Goal: Task Accomplishment & Management: Complete application form

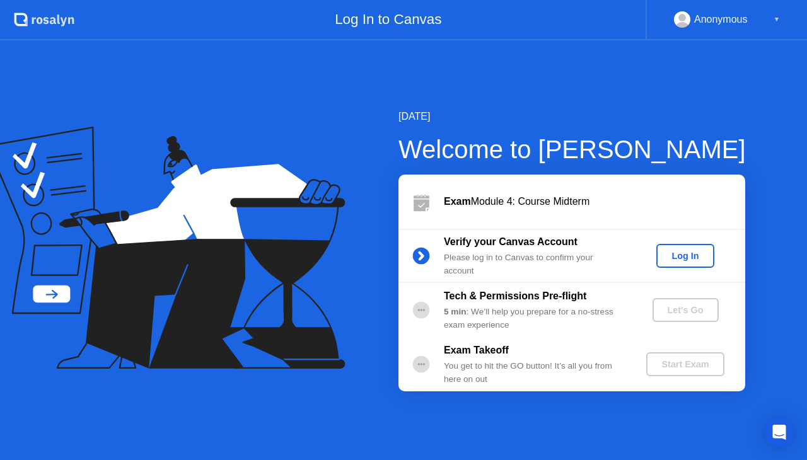
click at [677, 255] on div "Log In" at bounding box center [685, 256] width 47 height 10
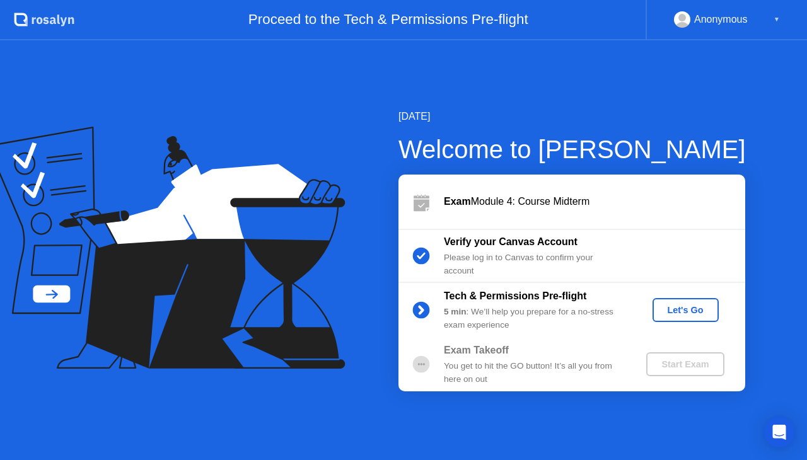
click at [695, 313] on div "Let's Go" at bounding box center [686, 310] width 56 height 10
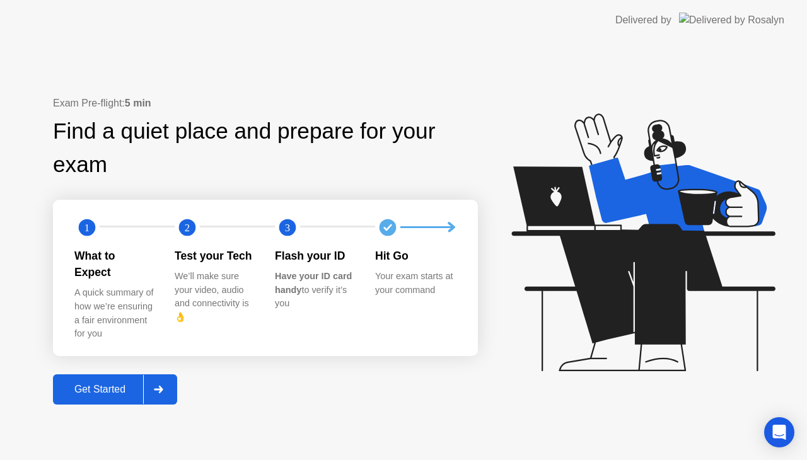
click at [177, 381] on button "Get Started" at bounding box center [115, 390] width 124 height 30
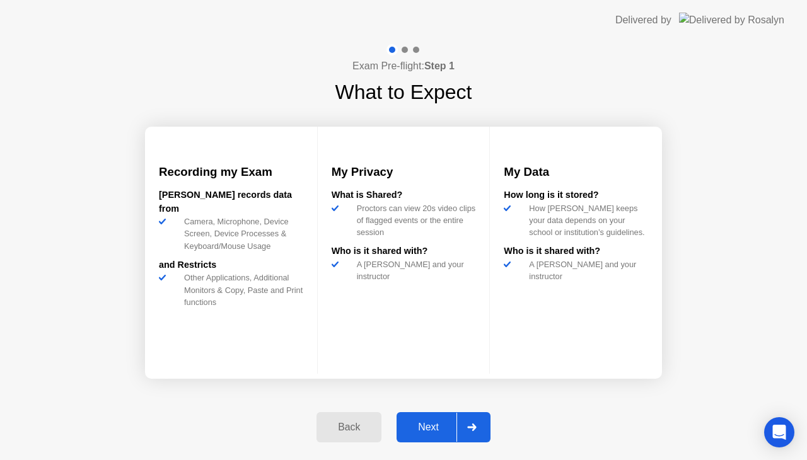
click at [483, 430] on div at bounding box center [472, 427] width 30 height 29
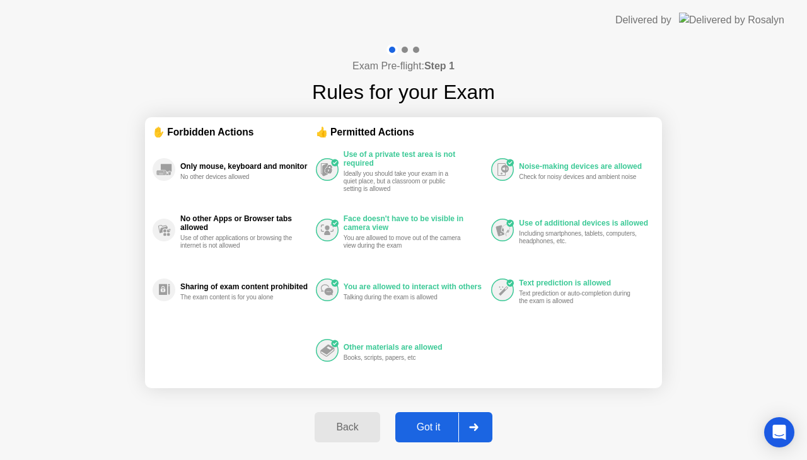
click at [448, 430] on div "Got it" at bounding box center [428, 427] width 59 height 11
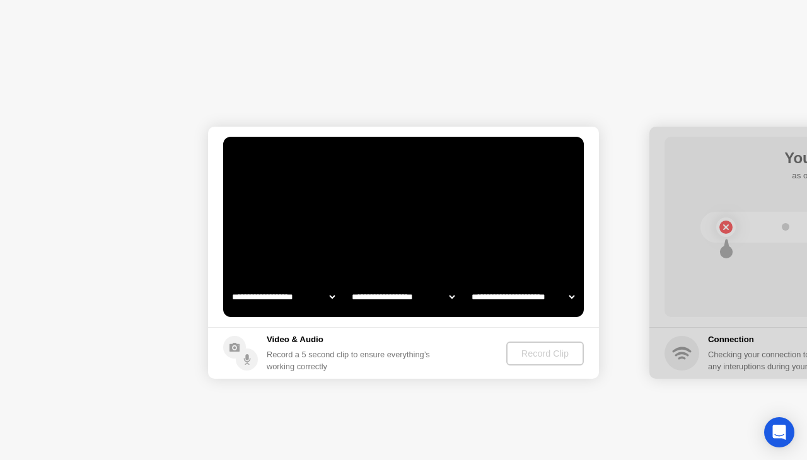
select select "**********"
select select "*******"
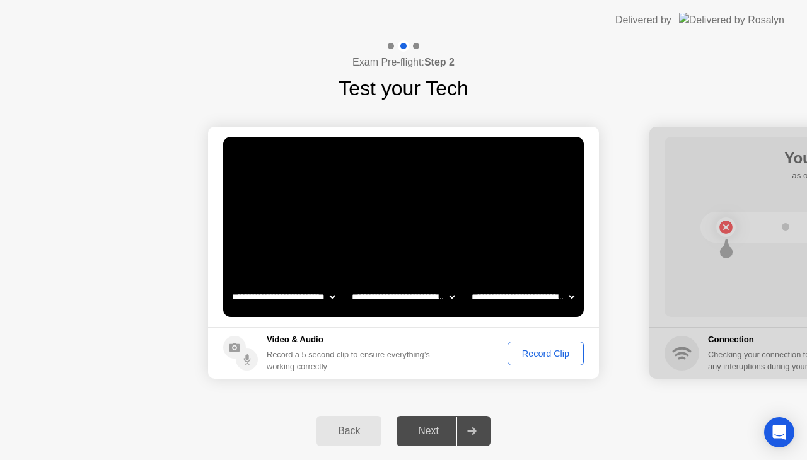
click at [304, 289] on select "**********" at bounding box center [284, 296] width 108 height 25
click at [403, 293] on select "**********" at bounding box center [403, 296] width 108 height 25
click at [486, 368] on footer "Video & Audio Record a 5 second clip to ensure everything’s working correctly R…" at bounding box center [403, 353] width 391 height 52
click at [525, 354] on div "Record Clip" at bounding box center [545, 354] width 67 height 10
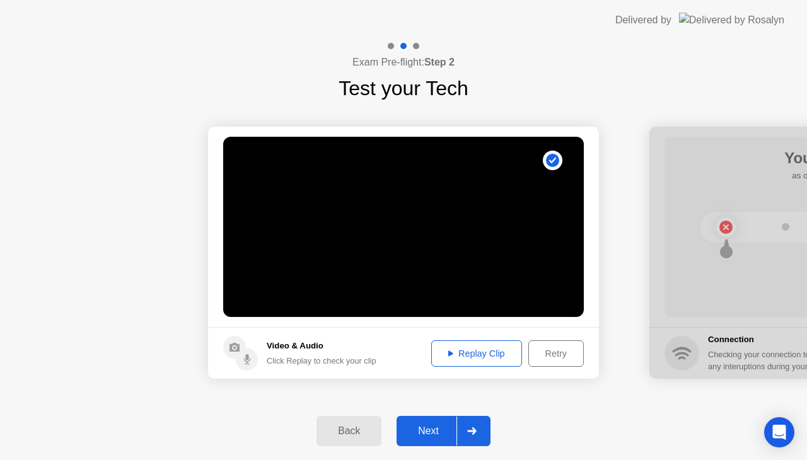
click at [502, 357] on div "Replay Clip" at bounding box center [477, 354] width 82 height 10
click at [476, 356] on div "Replay Clip" at bounding box center [477, 354] width 82 height 10
click at [478, 361] on button "Replay Clip" at bounding box center [476, 354] width 91 height 26
click at [481, 438] on div at bounding box center [472, 431] width 30 height 29
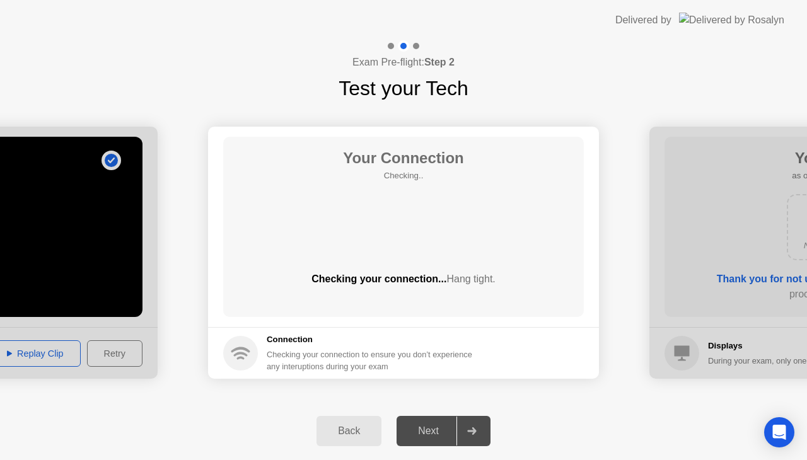
click at [523, 267] on div "Your Connection Checking.. Checking your connection... Hang tight." at bounding box center [403, 227] width 361 height 180
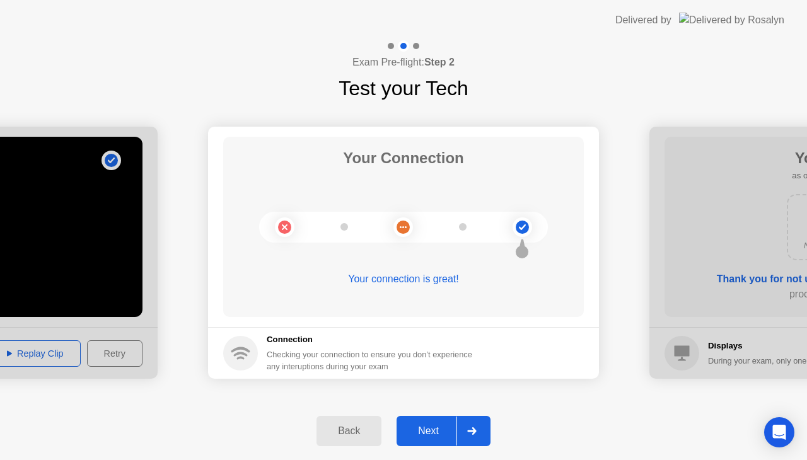
click at [485, 425] on div at bounding box center [472, 431] width 30 height 29
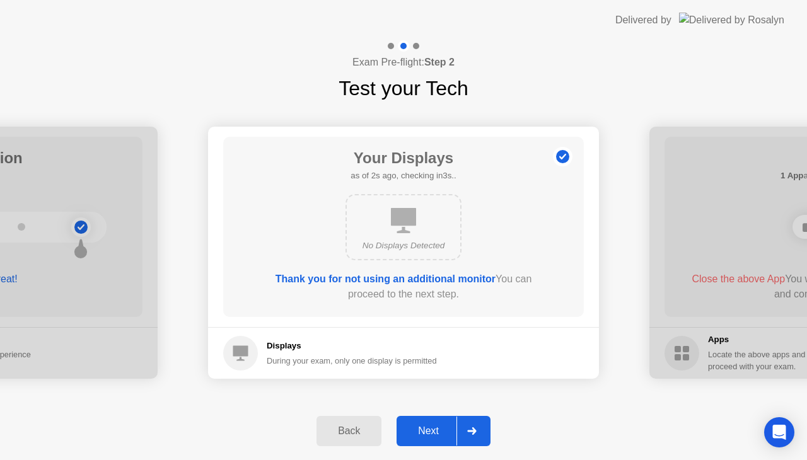
click at [474, 426] on div at bounding box center [472, 431] width 30 height 29
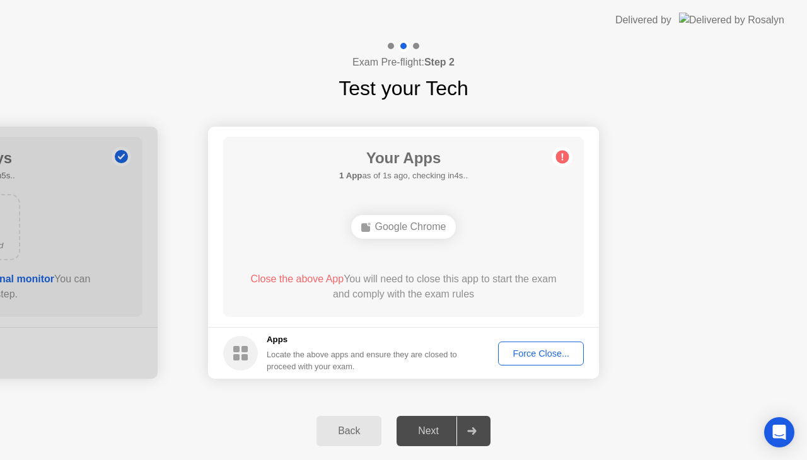
click at [435, 226] on div "Google Chrome" at bounding box center [403, 227] width 105 height 24
click at [523, 359] on div "Force Close..." at bounding box center [541, 354] width 77 height 10
click at [528, 460] on div at bounding box center [403, 460] width 807 height 0
click at [374, 426] on div "Back" at bounding box center [348, 431] width 57 height 11
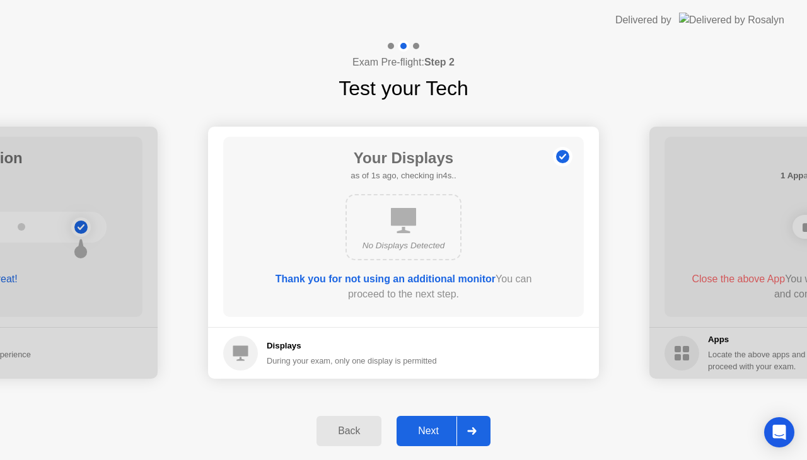
click at [440, 429] on div "Next" at bounding box center [428, 431] width 56 height 11
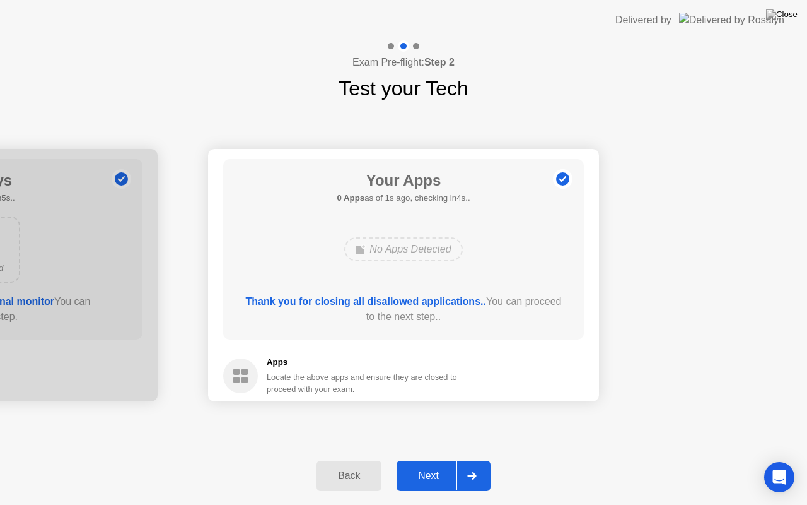
click at [436, 460] on div "Next" at bounding box center [428, 475] width 56 height 11
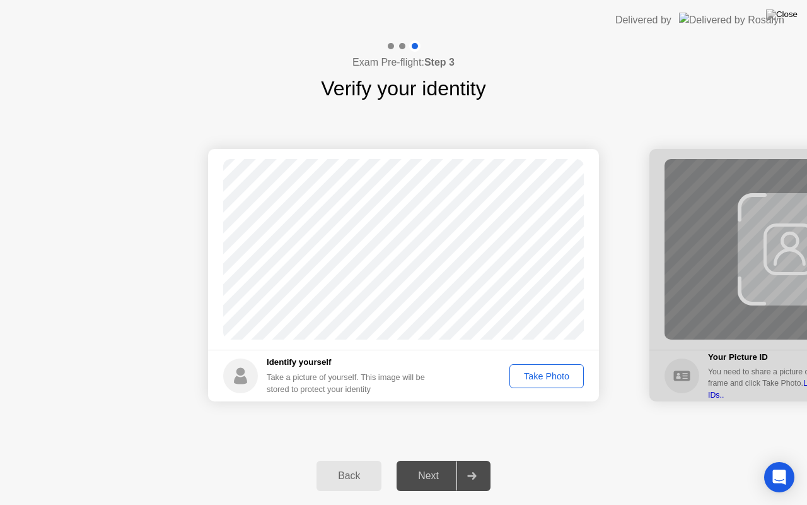
click at [540, 371] on div "Take Photo" at bounding box center [547, 376] width 66 height 10
click at [496, 460] on div "Back Next" at bounding box center [403, 476] width 807 height 58
click at [489, 460] on button "Next" at bounding box center [444, 475] width 94 height 30
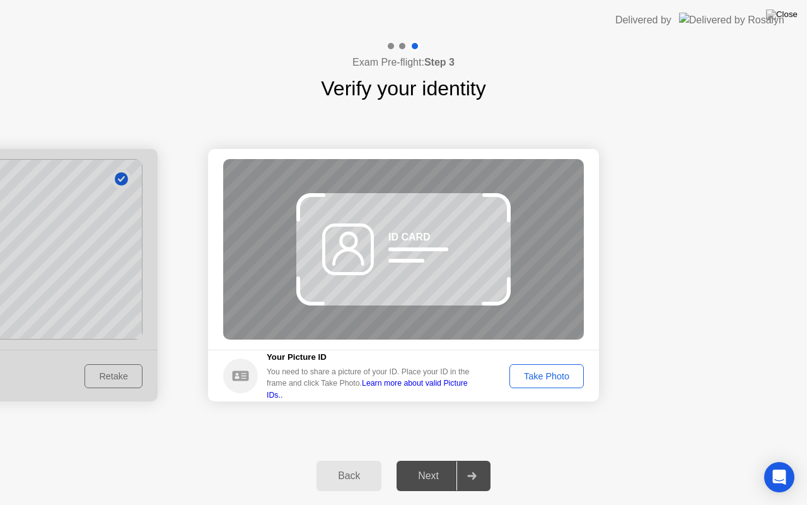
click at [547, 385] on button "Take Photo" at bounding box center [547, 376] width 74 height 24
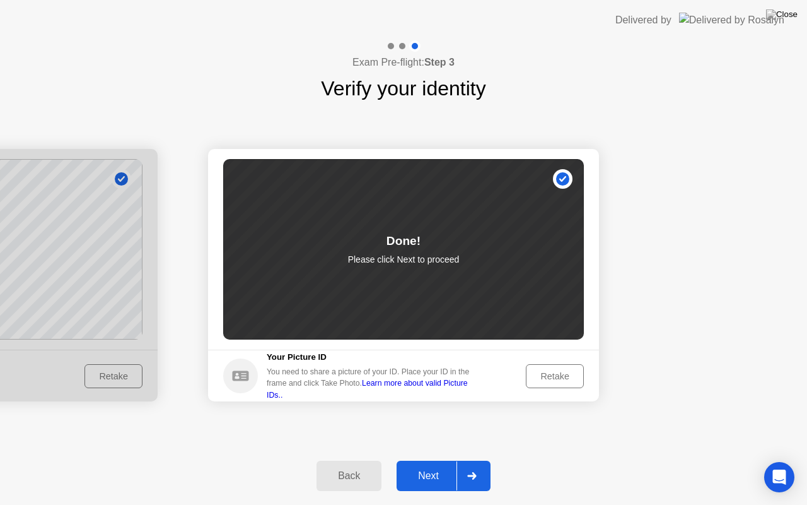
click at [362, 460] on div "Back" at bounding box center [348, 475] width 57 height 11
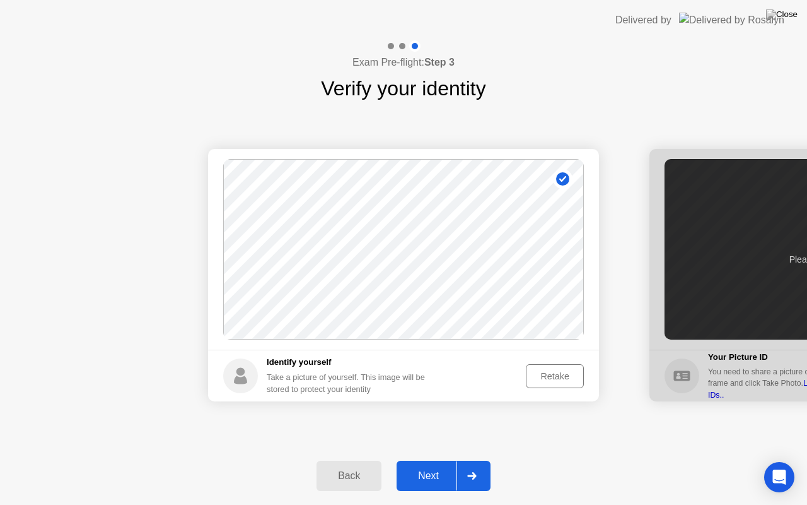
click at [472, 460] on icon at bounding box center [471, 476] width 9 height 8
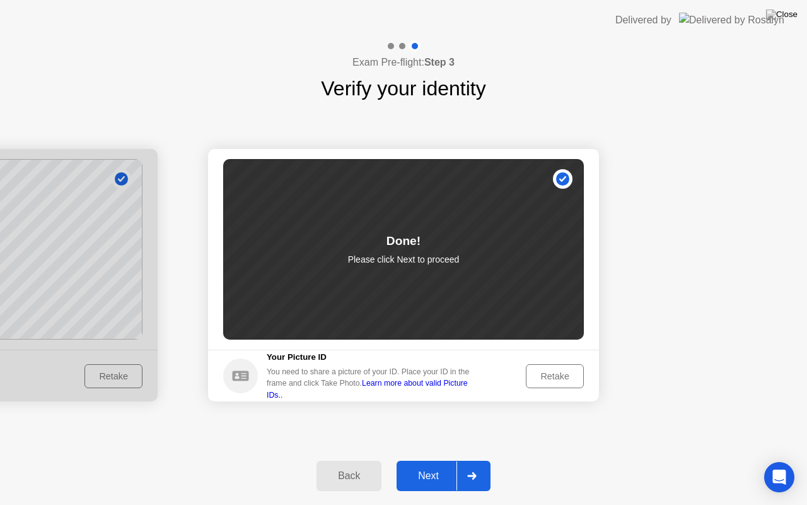
click at [441, 285] on div "Done! Please click Next to proceed" at bounding box center [403, 249] width 361 height 180
click at [569, 379] on div "Retake" at bounding box center [554, 376] width 49 height 10
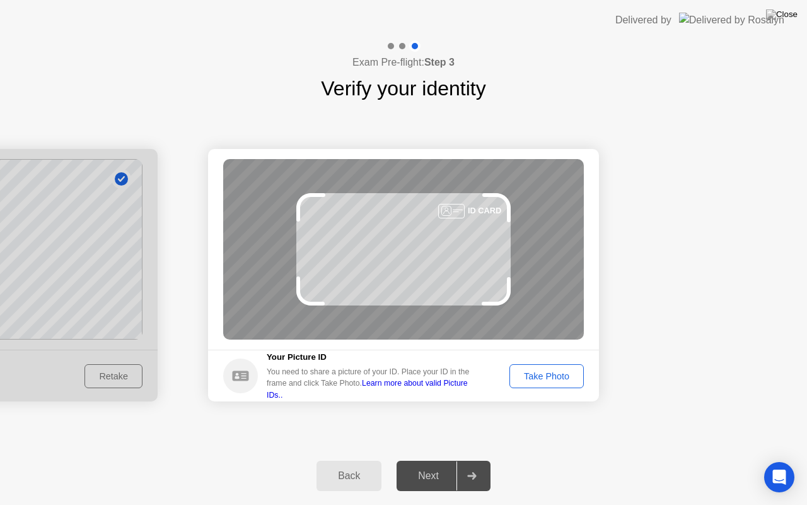
click at [544, 380] on div "Take Photo" at bounding box center [547, 376] width 66 height 10
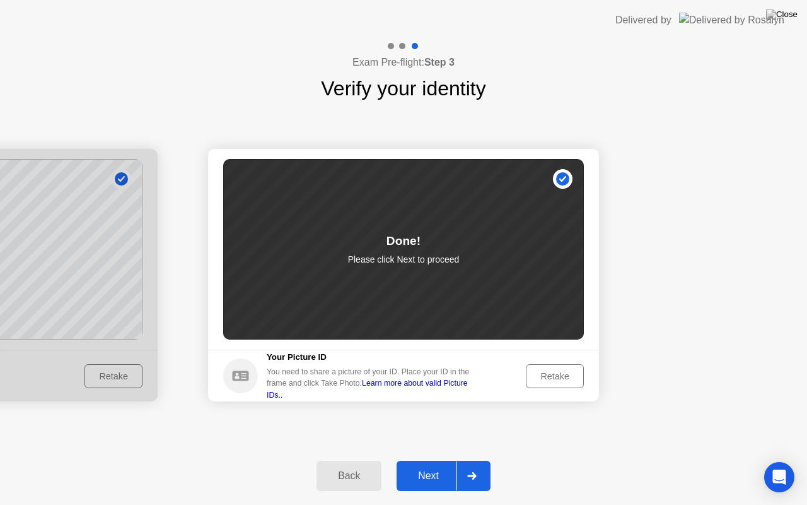
click at [542, 436] on div "Success Photo is correctly taken Identify yourself Take a picture of yourself. …" at bounding box center [403, 274] width 807 height 343
click at [482, 460] on div at bounding box center [472, 475] width 30 height 29
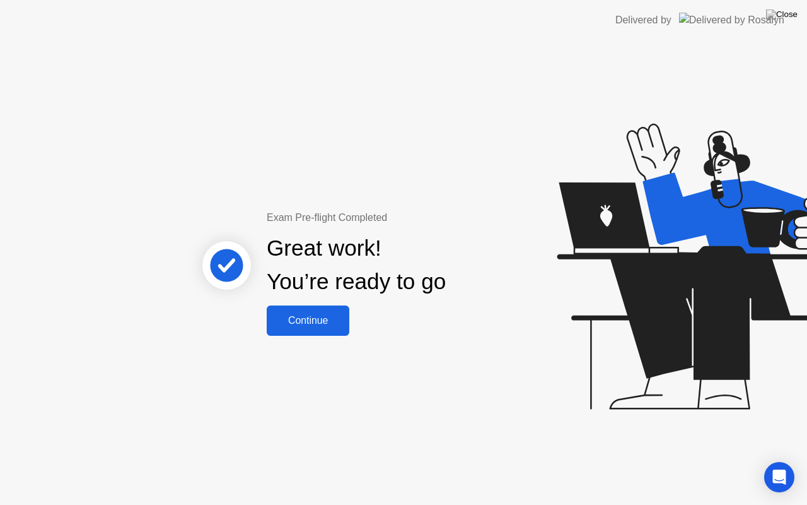
click at [335, 315] on div "Continue" at bounding box center [308, 320] width 75 height 11
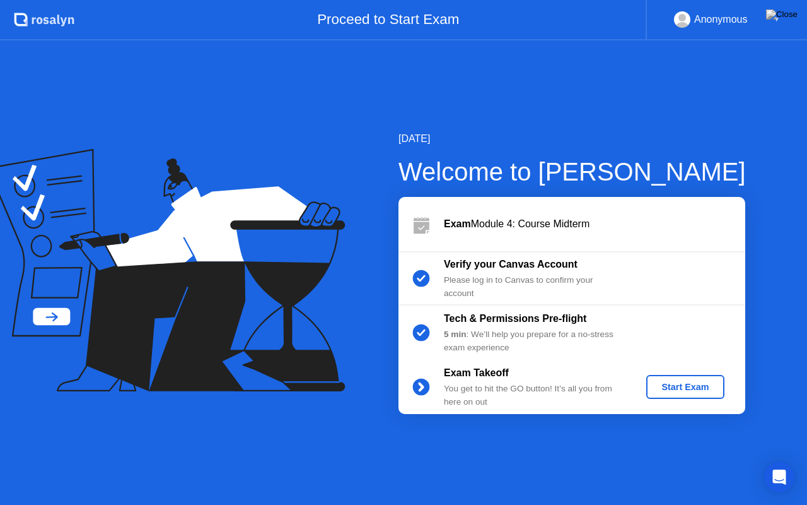
click at [695, 391] on div "Start Exam" at bounding box center [684, 387] width 67 height 10
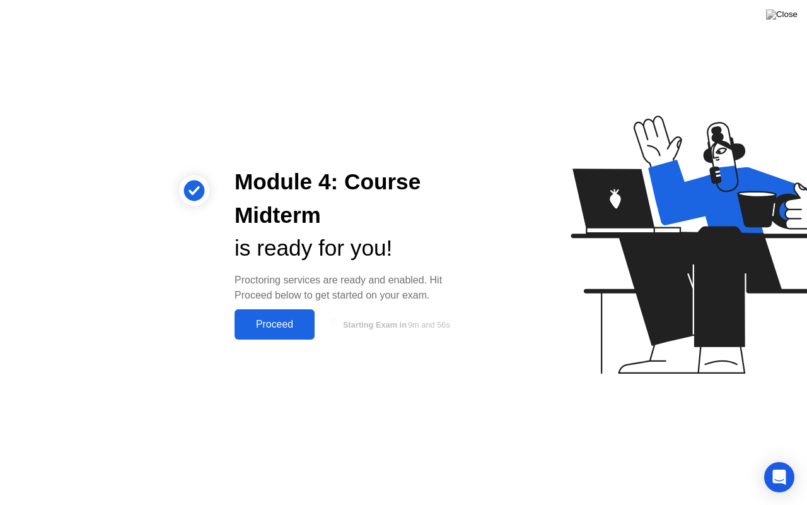
click at [285, 327] on div "Proceed" at bounding box center [274, 323] width 73 height 11
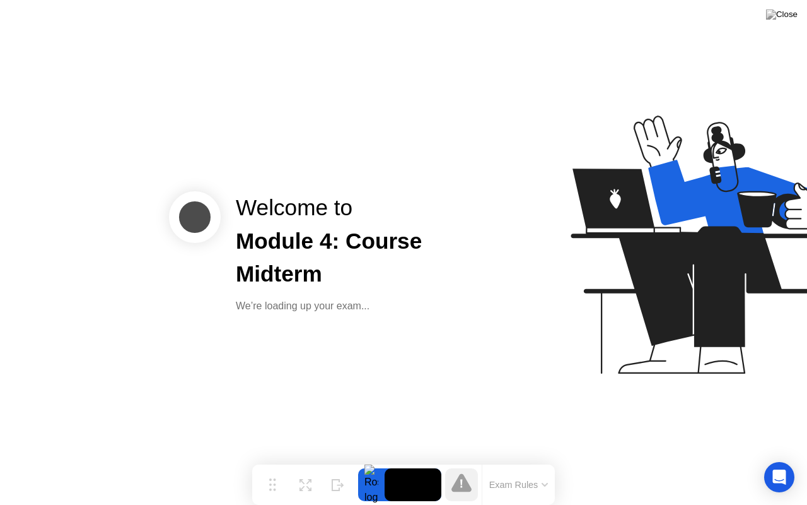
click at [527, 460] on button "Exam Rules" at bounding box center [519, 484] width 67 height 11
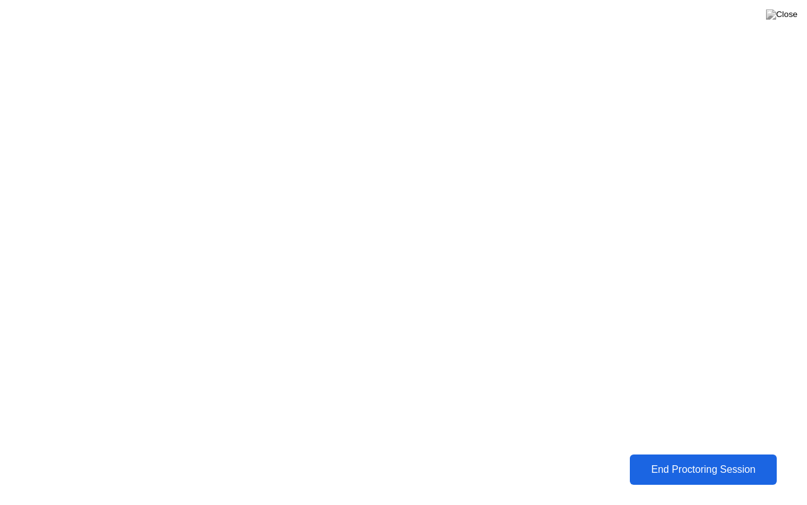
click at [672, 460] on div "End Proctoring Session" at bounding box center [703, 469] width 139 height 11
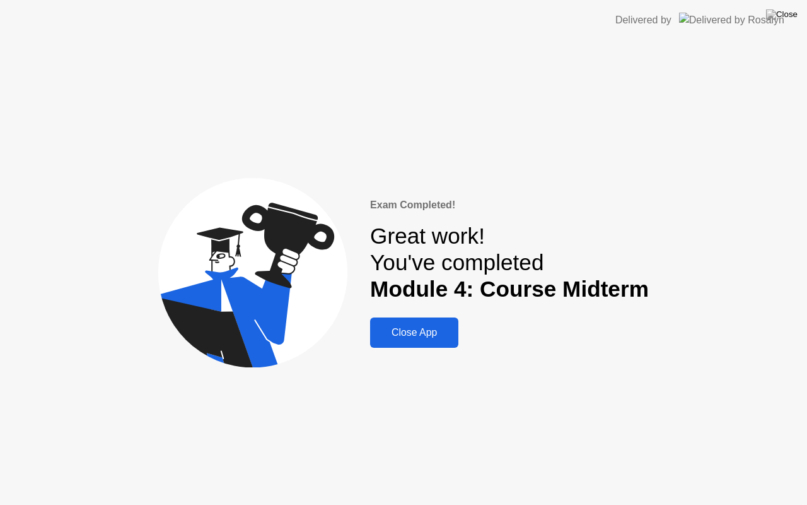
click at [456, 329] on button "Close App" at bounding box center [414, 332] width 88 height 30
